Goal: Check status

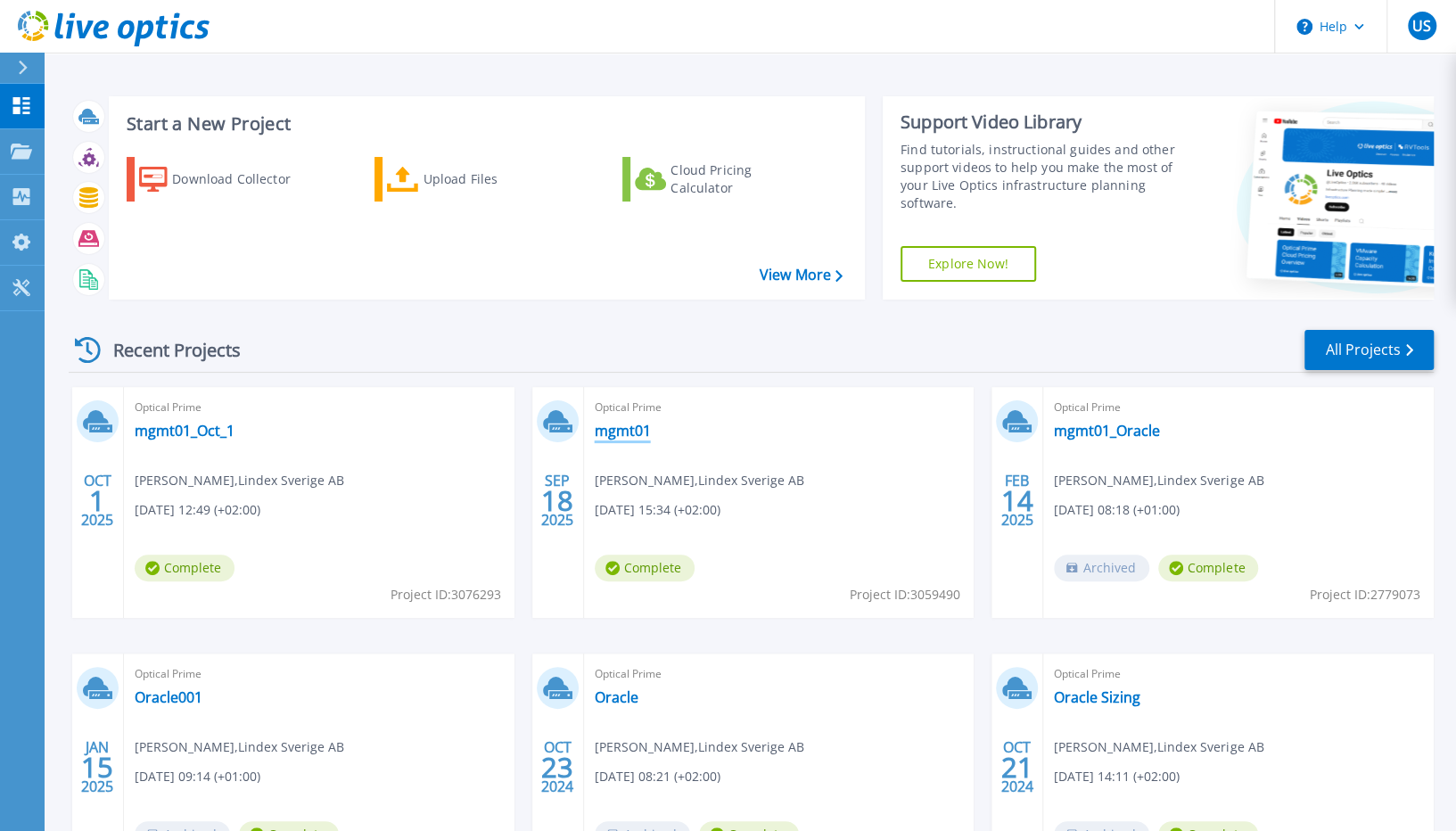
click at [638, 434] on link "mgmt01" at bounding box center [622, 430] width 56 height 18
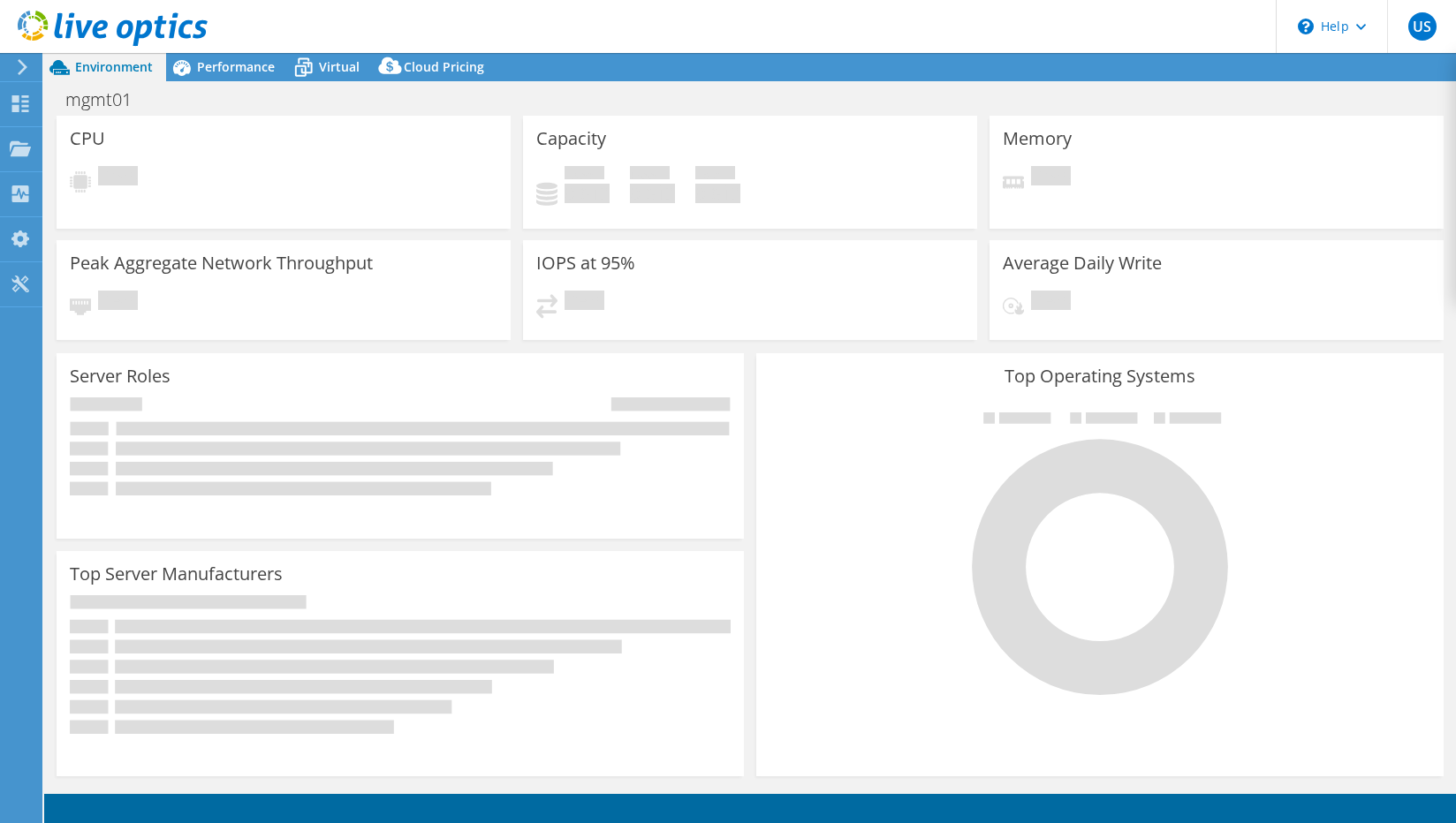
select select "EUFrankfurt"
select select "SEK"
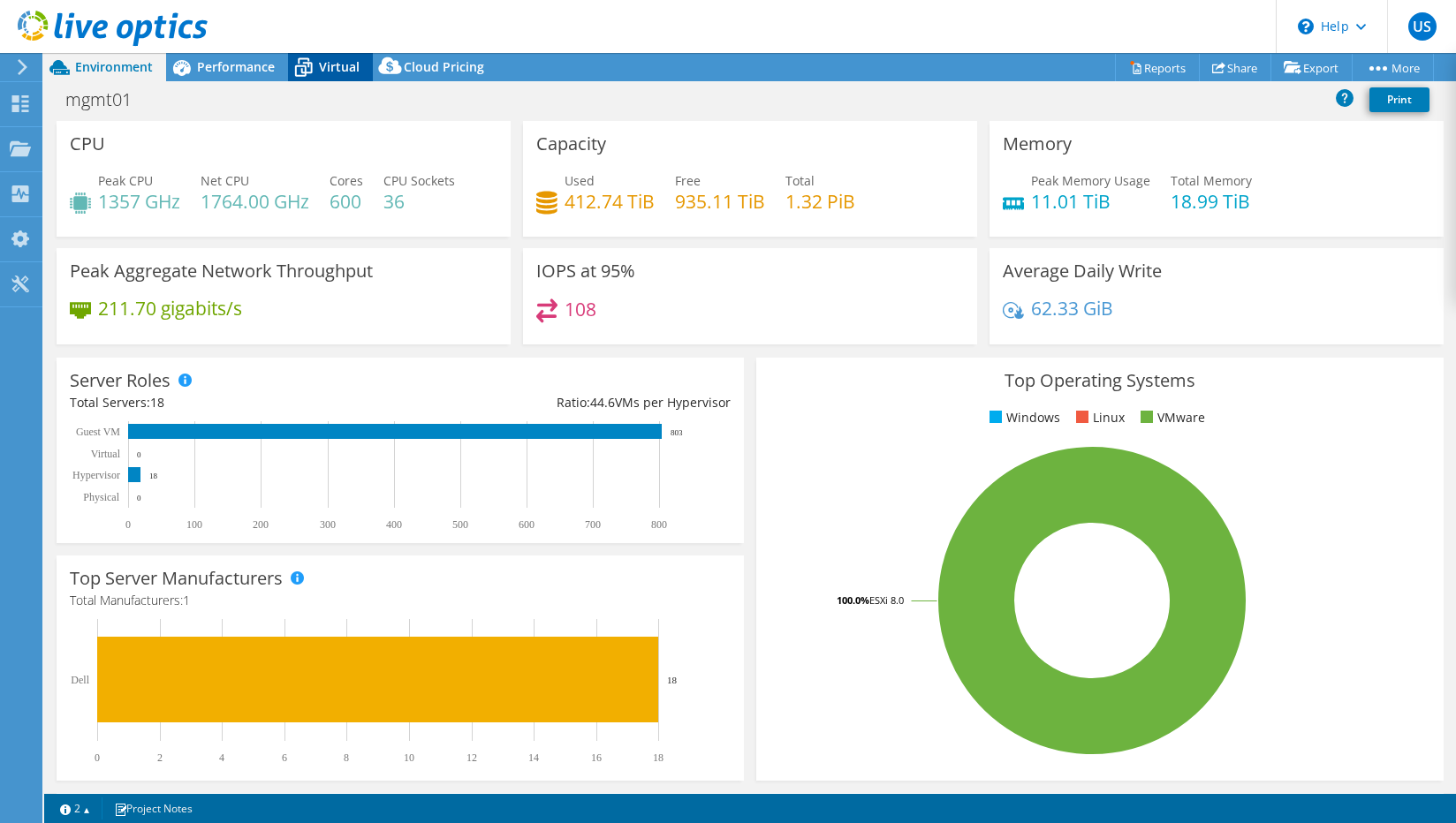
click at [316, 69] on icon at bounding box center [304, 68] width 31 height 31
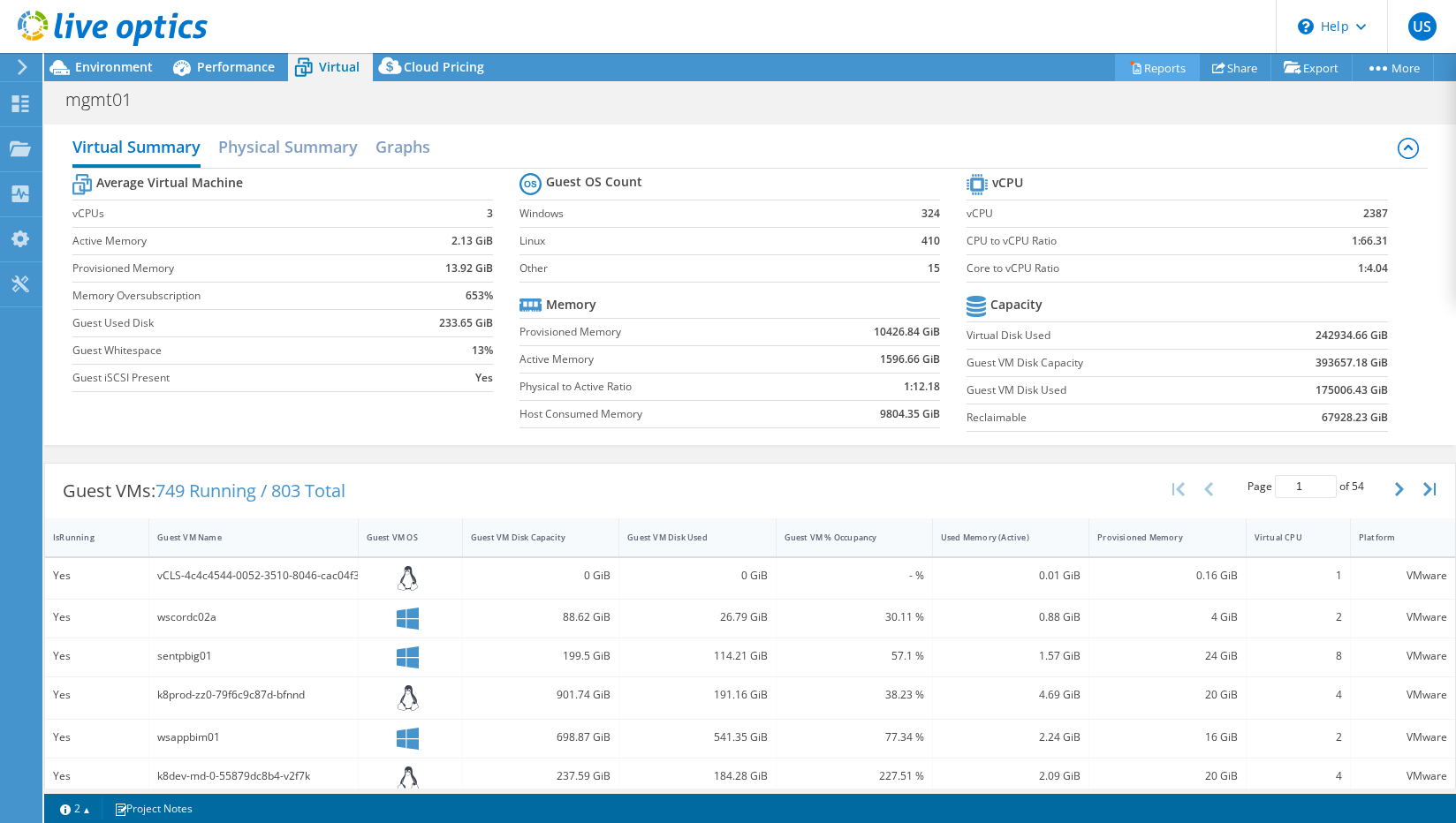
click at [1166, 67] on link "Reports" at bounding box center [1157, 68] width 85 height 27
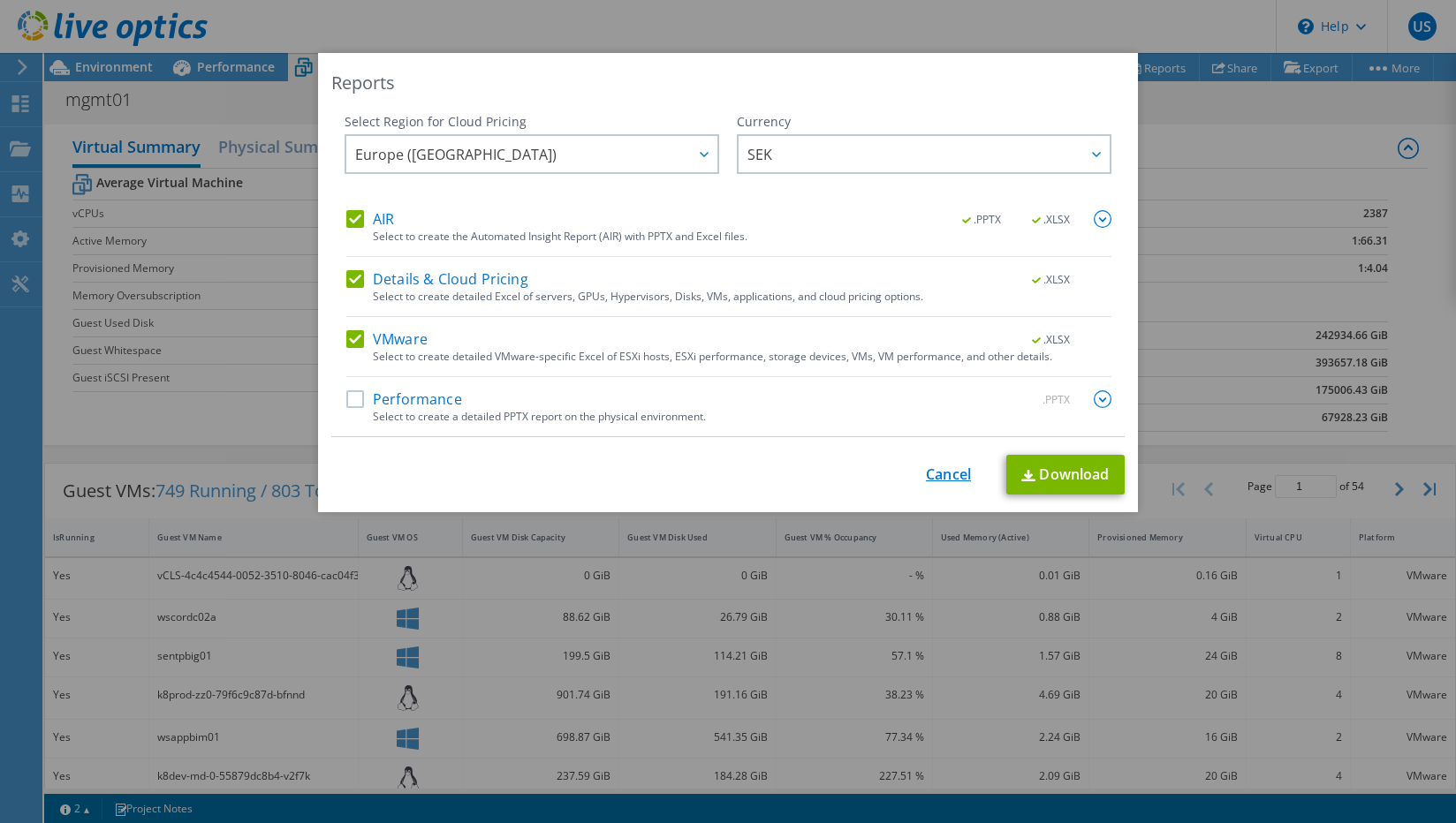
click at [945, 476] on link "Cancel" at bounding box center [947, 475] width 45 height 16
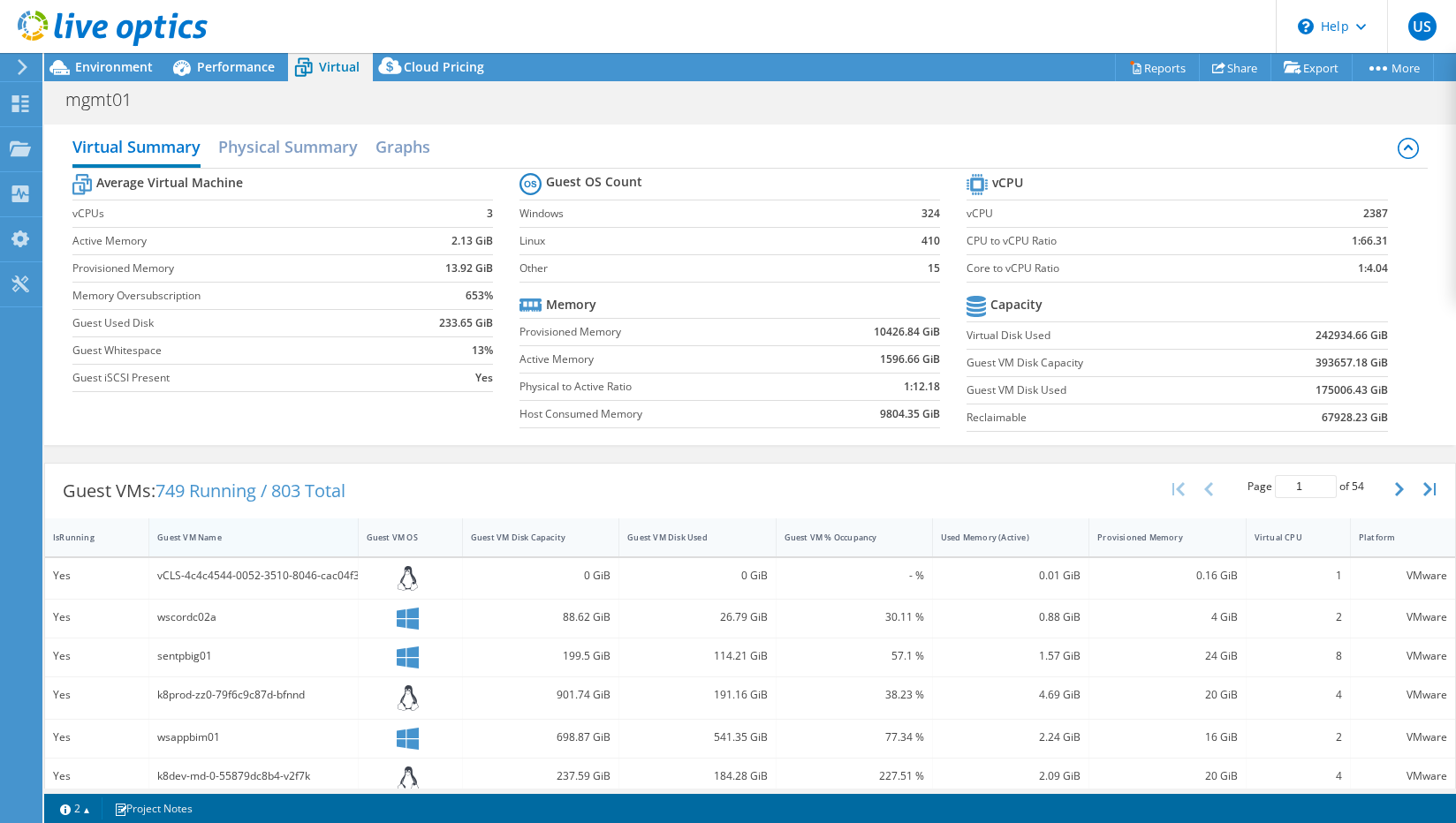
click at [186, 531] on div "Guest VM Name" at bounding box center [242, 537] width 170 height 12
click at [115, 69] on span "Environment" at bounding box center [113, 67] width 78 height 16
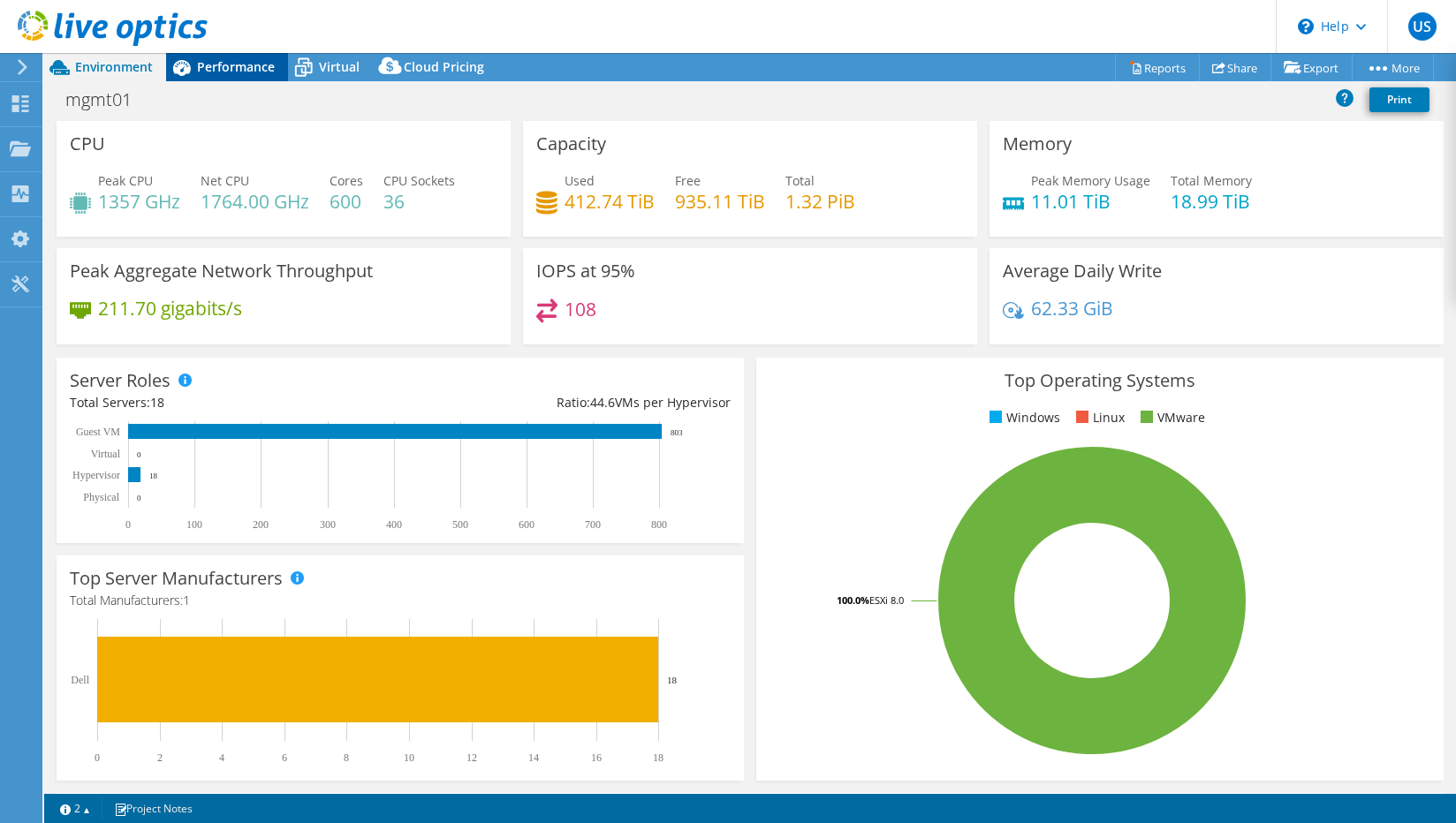
click at [228, 69] on span "Performance" at bounding box center [235, 67] width 78 height 16
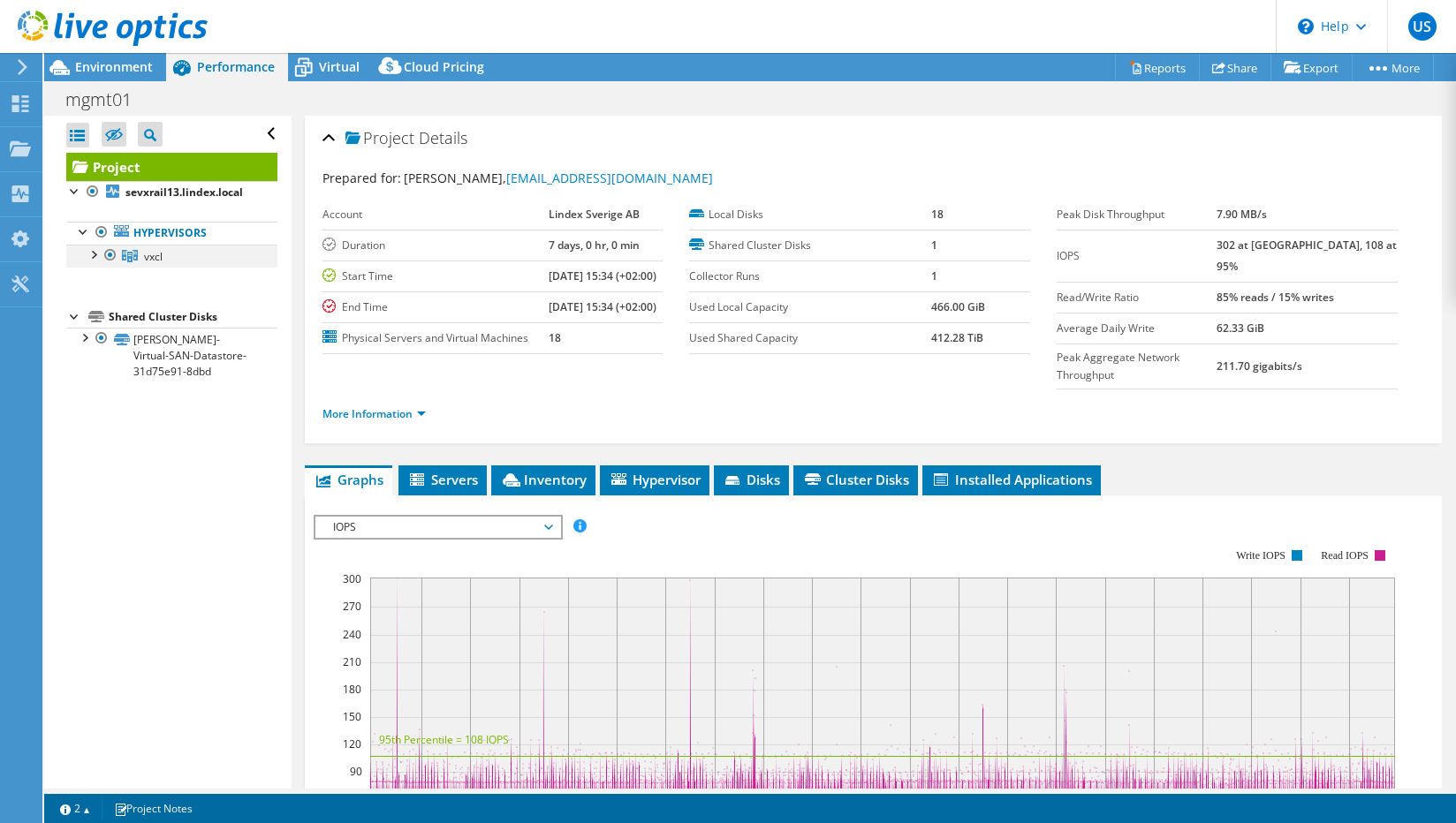
click at [98, 253] on div at bounding box center [92, 253] width 17 height 17
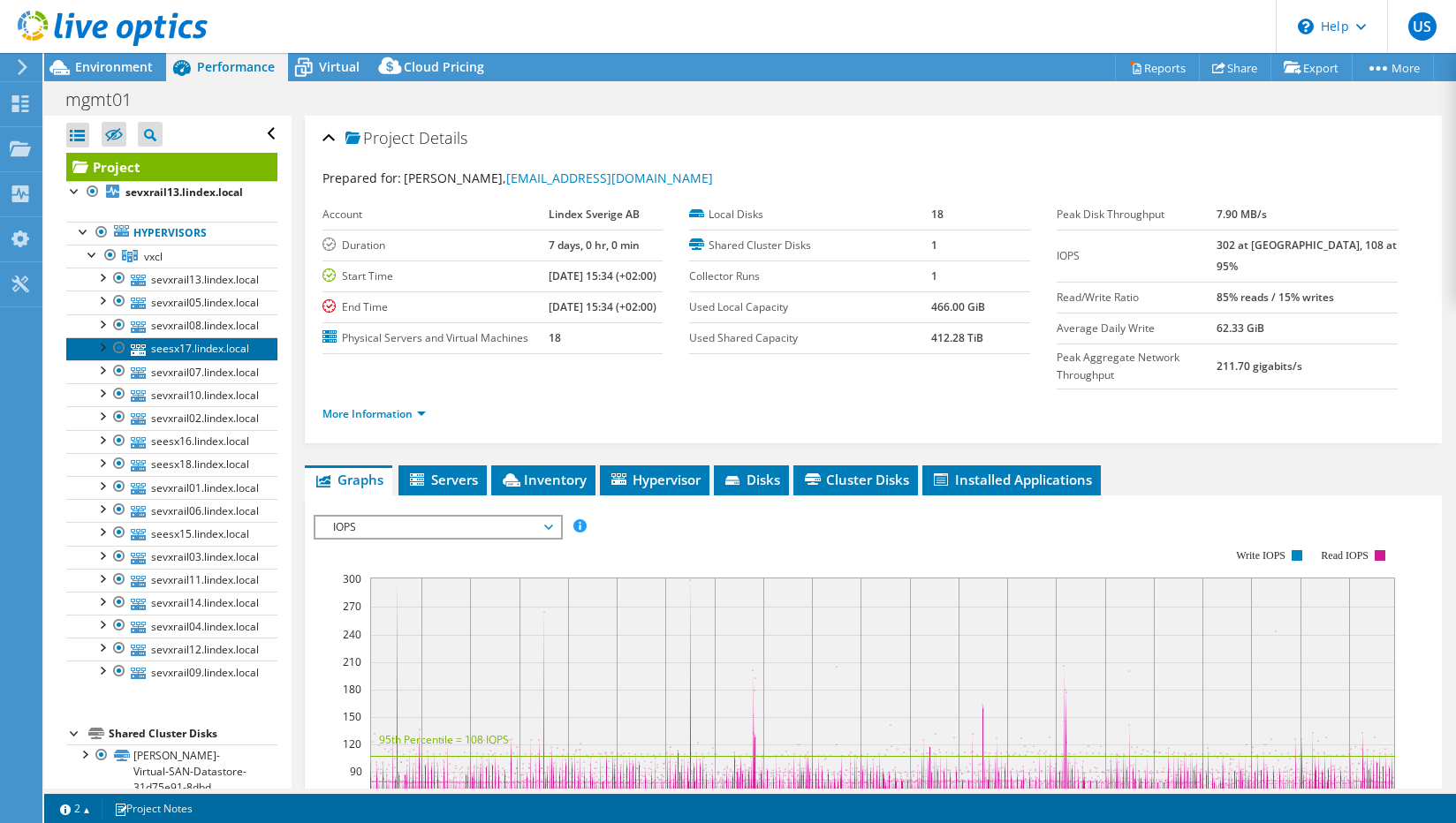
click at [168, 347] on link "seesx17.lindex.local" at bounding box center [171, 348] width 211 height 23
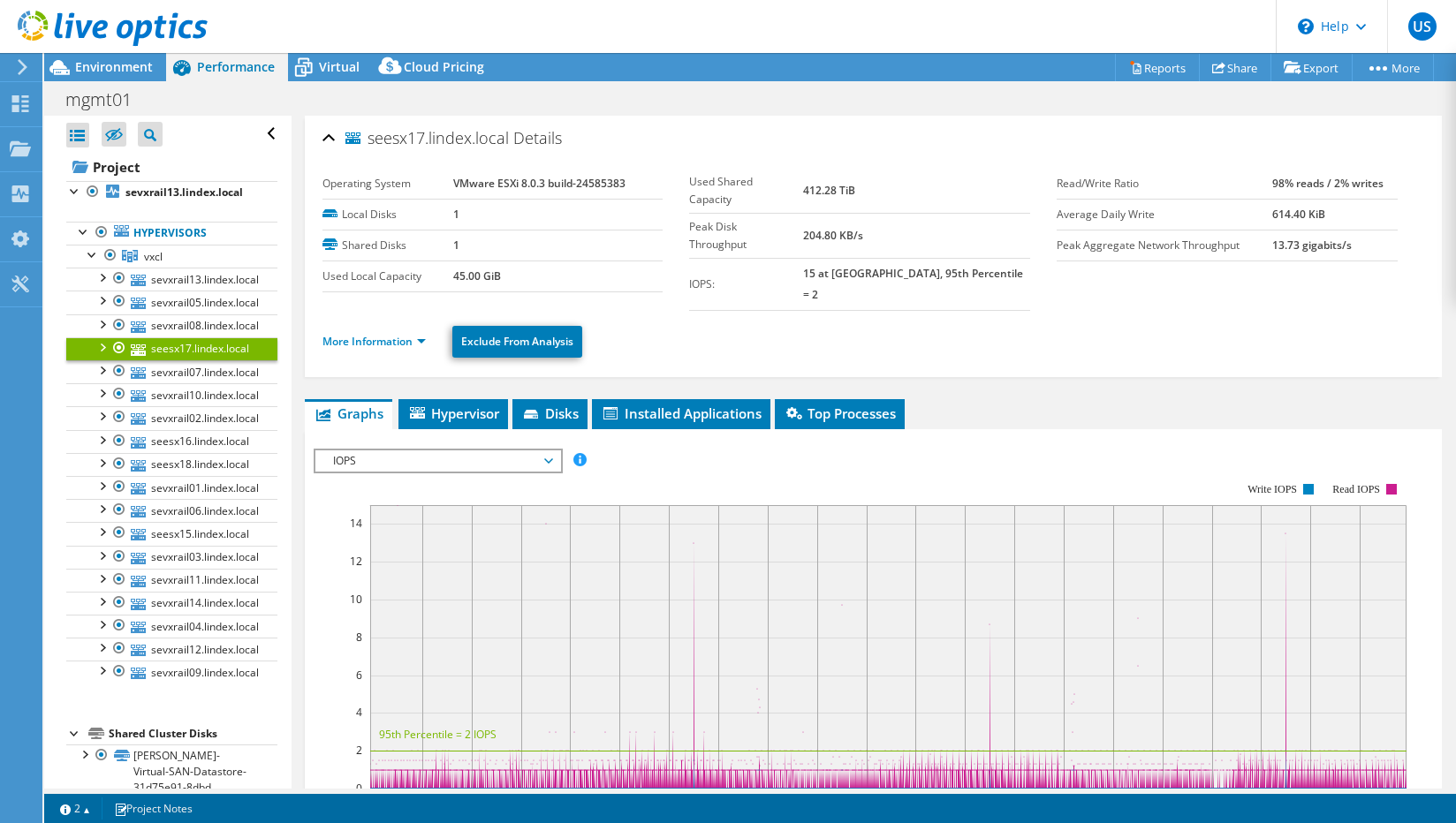
drag, startPoint x: 424, startPoint y: 323, endPoint x: 686, endPoint y: 316, distance: 262.1
click at [686, 322] on ul "More Information Exclude From Analysis" at bounding box center [873, 340] width 1101 height 37
click at [102, 344] on div at bounding box center [101, 346] width 17 height 17
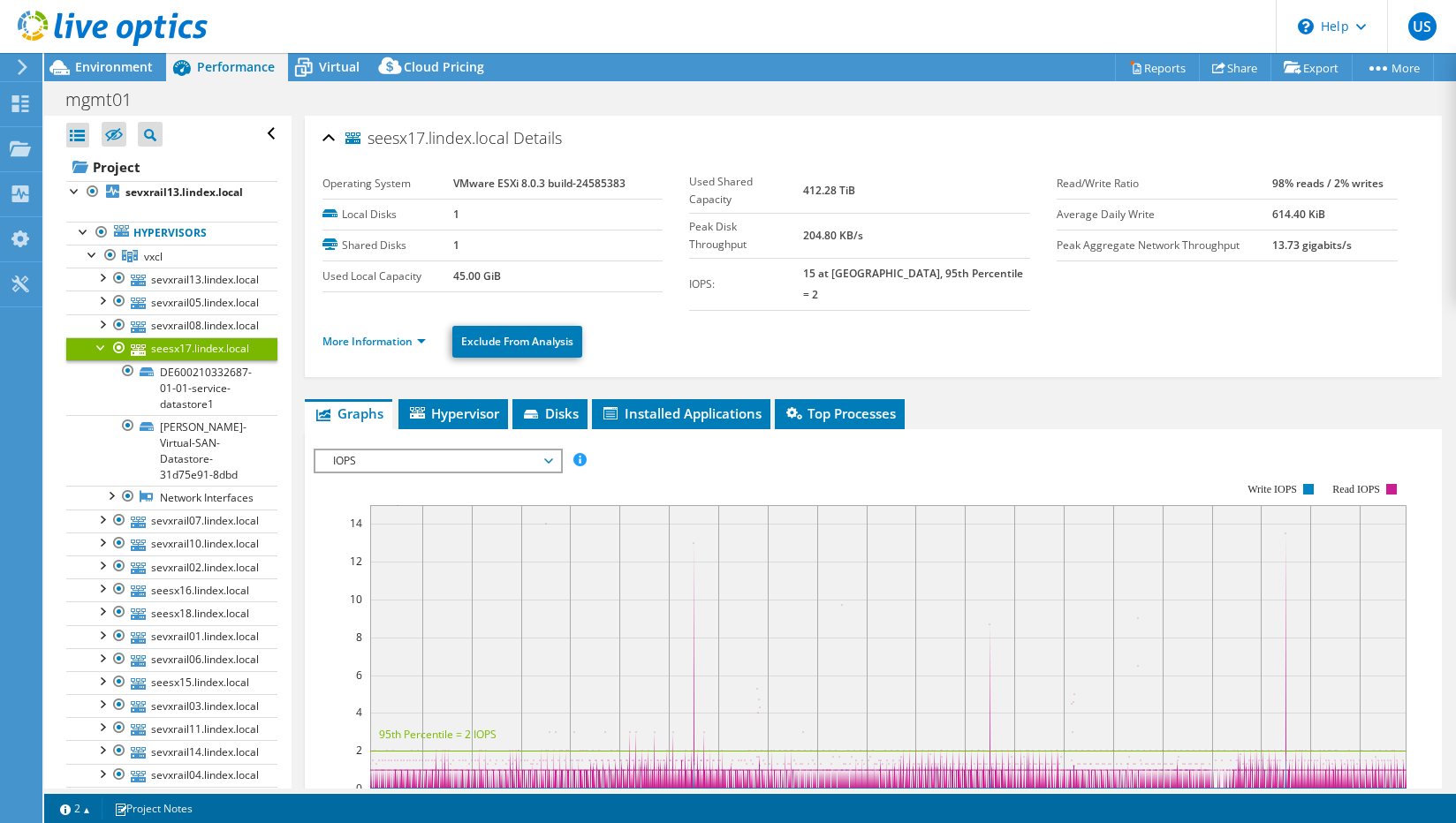
click at [101, 346] on div at bounding box center [101, 346] width 17 height 17
